Goal: Navigation & Orientation: Find specific page/section

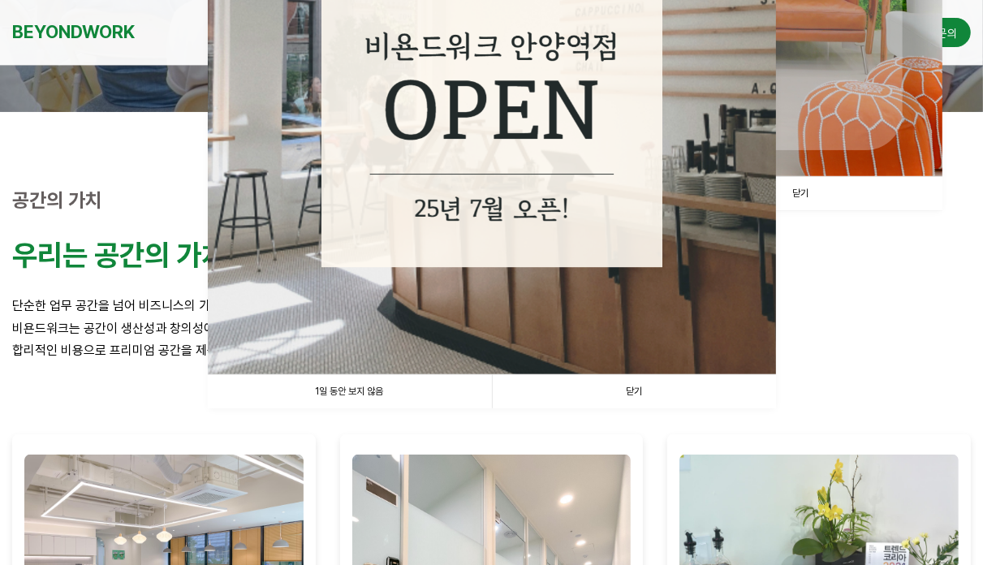
scroll to position [552, 0]
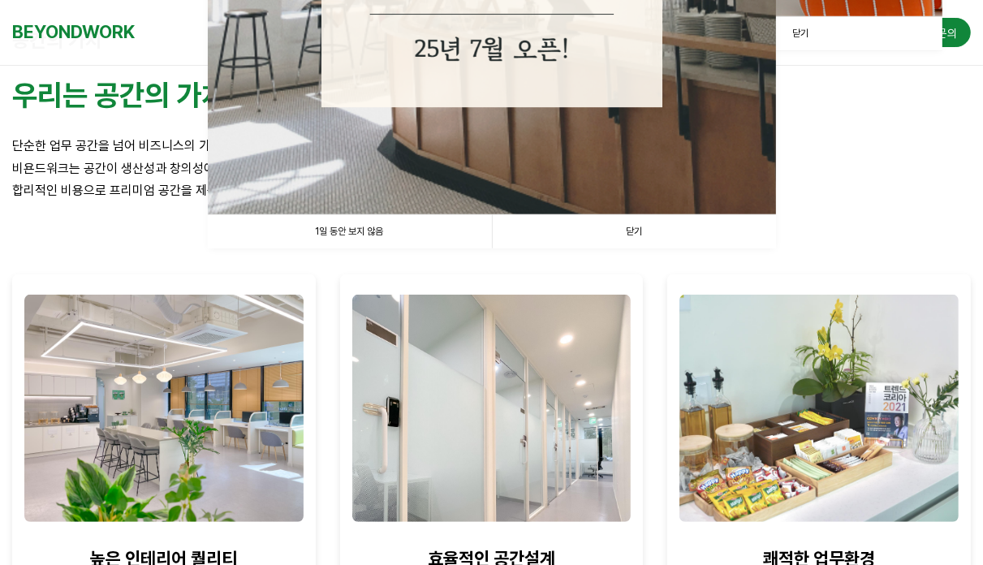
click at [416, 233] on link "1일 동안 보지 않음" at bounding box center [350, 231] width 284 height 33
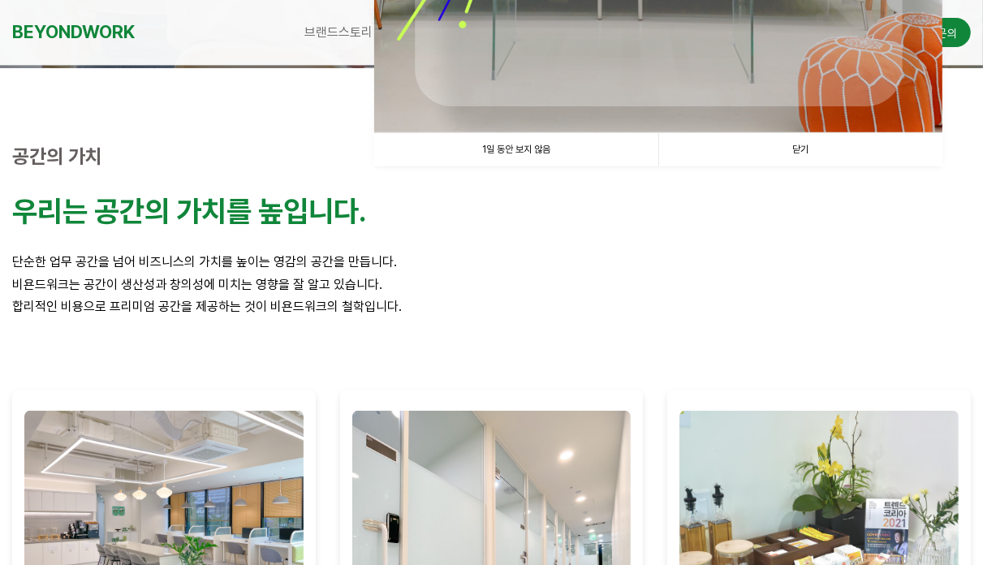
scroll to position [390, 0]
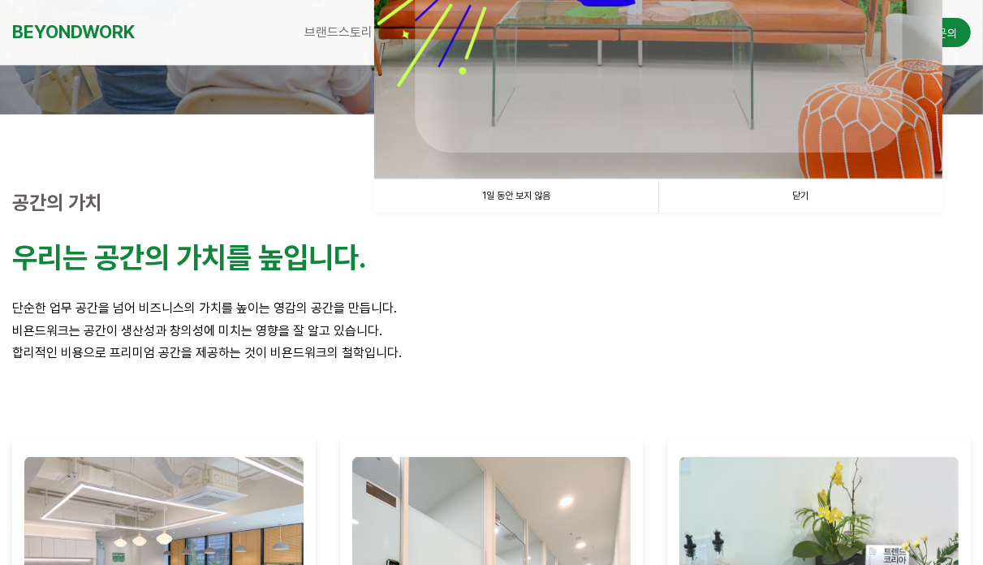
click at [522, 200] on link "1일 동안 보지 않음" at bounding box center [516, 195] width 284 height 33
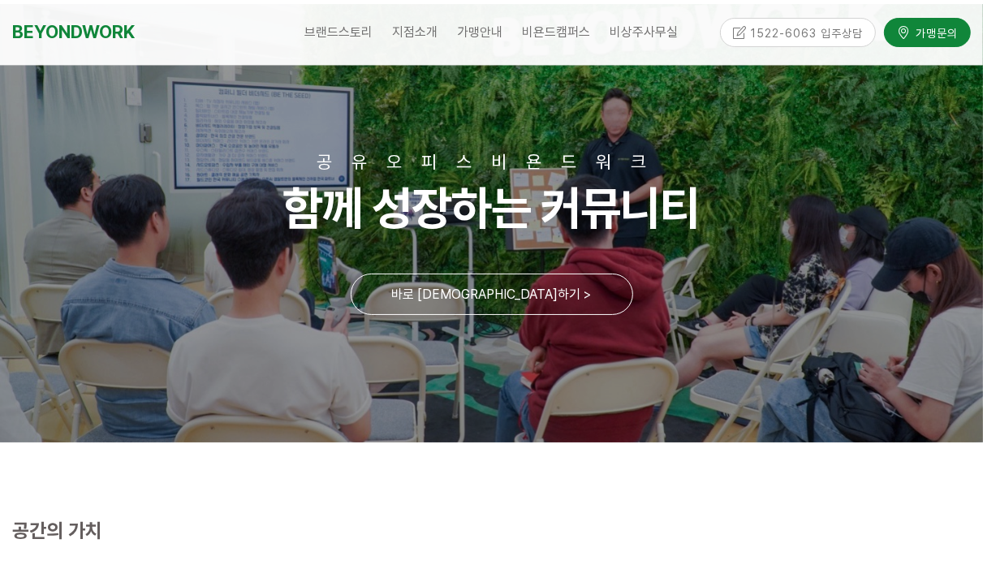
scroll to position [0, 0]
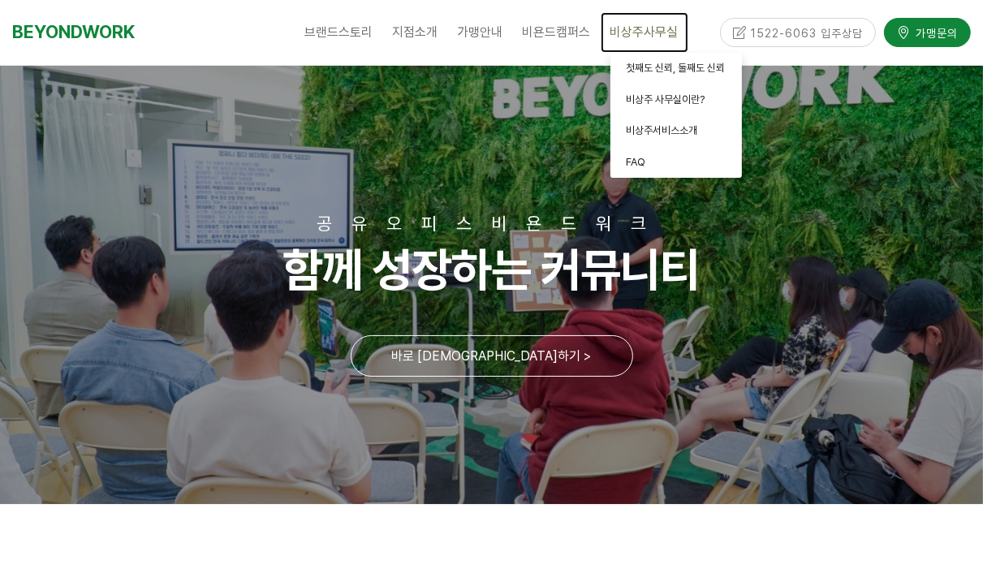
click at [627, 28] on span "비상주사무실" at bounding box center [644, 31] width 68 height 15
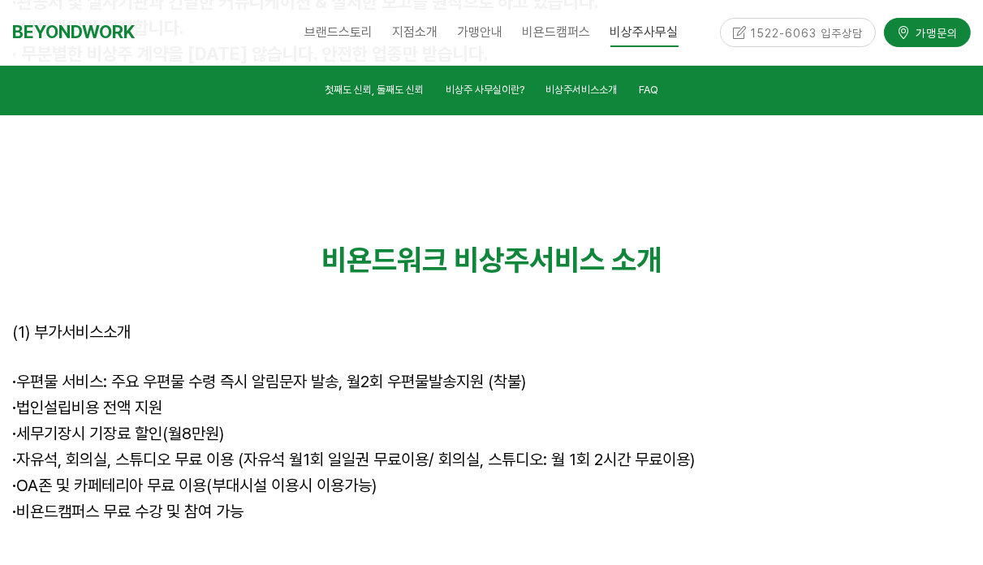
scroll to position [4578, 0]
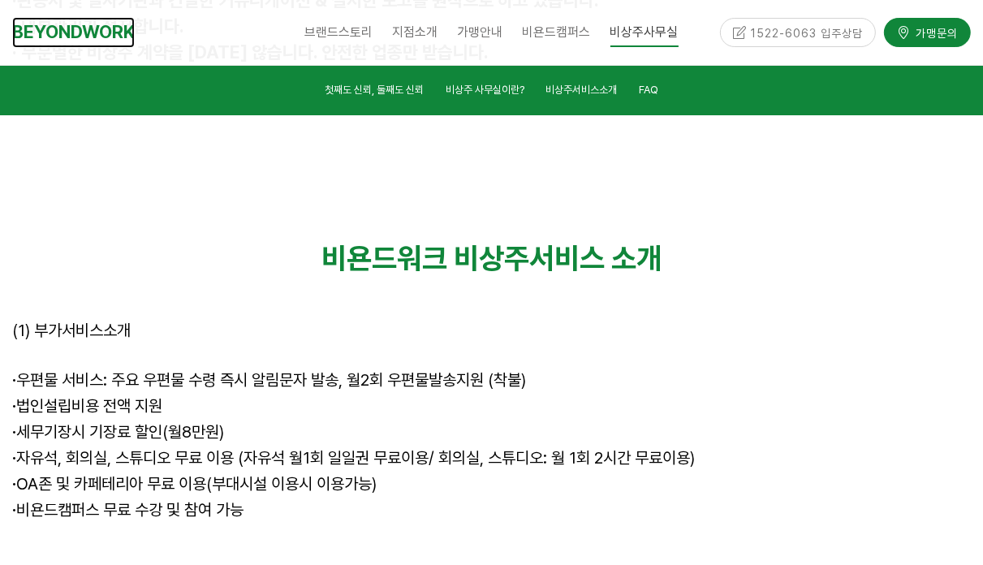
click at [53, 29] on link "BEYONDWORK" at bounding box center [73, 32] width 123 height 30
